Goal: Find contact information: Find contact information

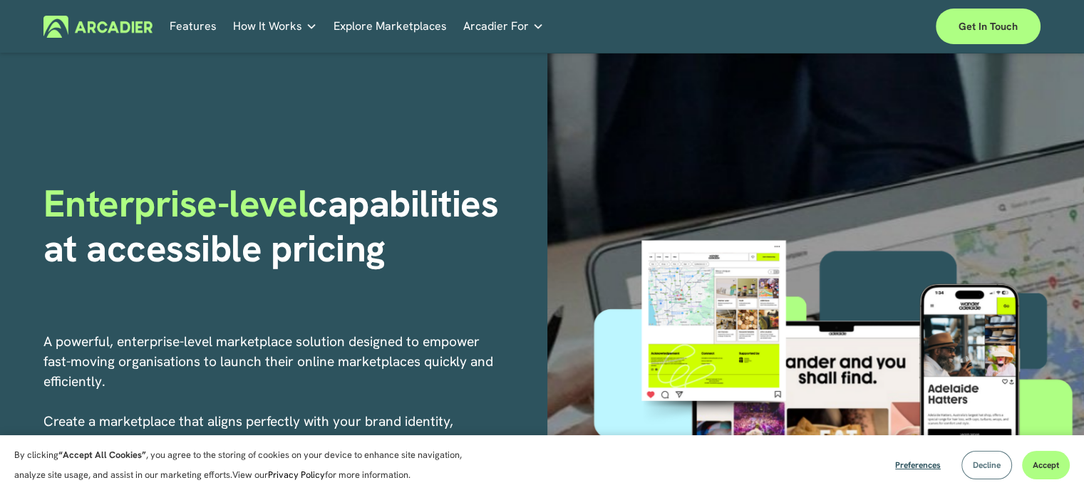
click at [989, 461] on span "Decline" at bounding box center [987, 465] width 28 height 11
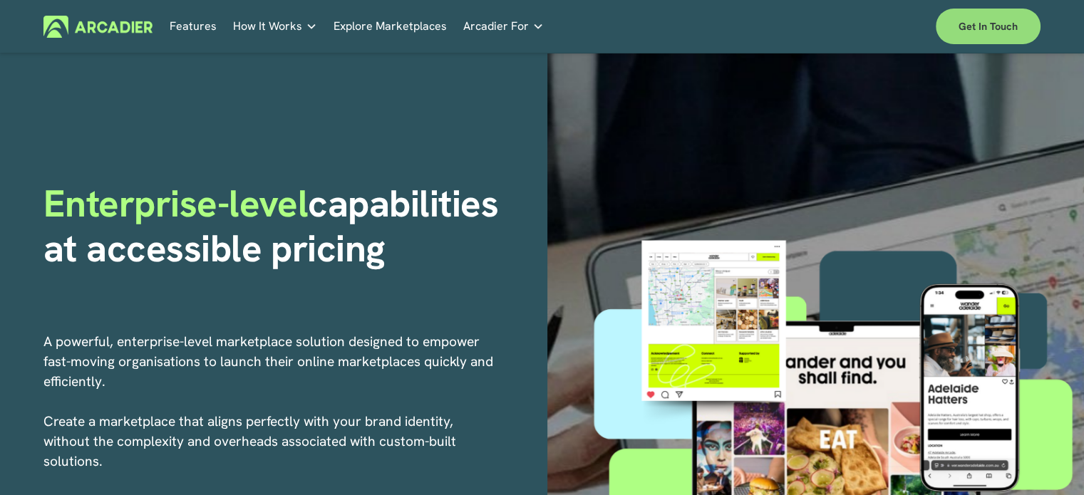
click at [975, 32] on link "Get in touch" at bounding box center [988, 27] width 105 height 36
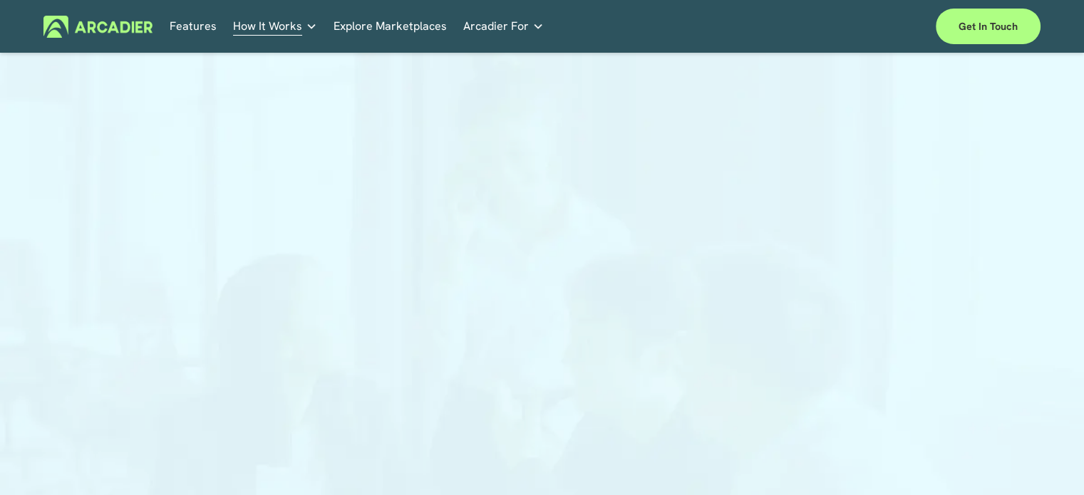
click at [895, 299] on div at bounding box center [542, 355] width 1084 height 579
